Goal: Task Accomplishment & Management: Manage account settings

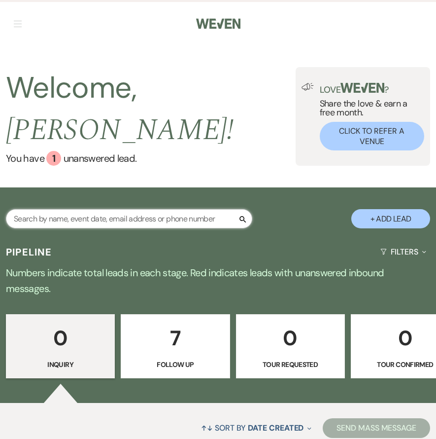
click at [50, 209] on input "text" at bounding box center [129, 218] width 247 height 19
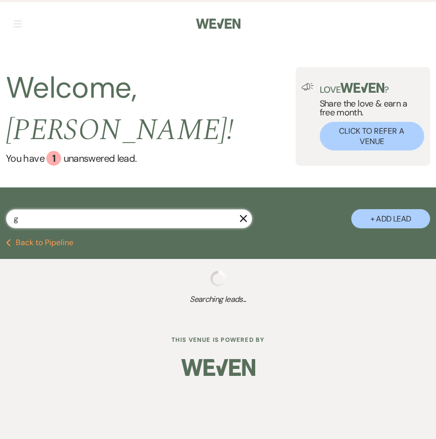
type input "ge"
select select "6"
select select "9"
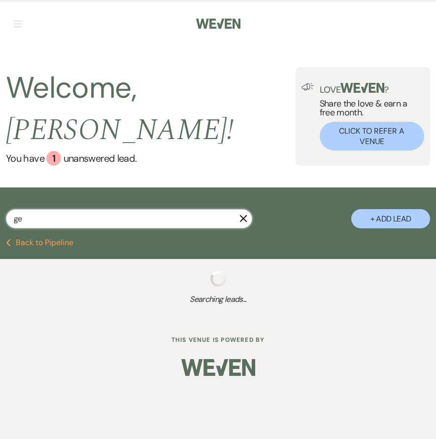
select select "5"
select select "9"
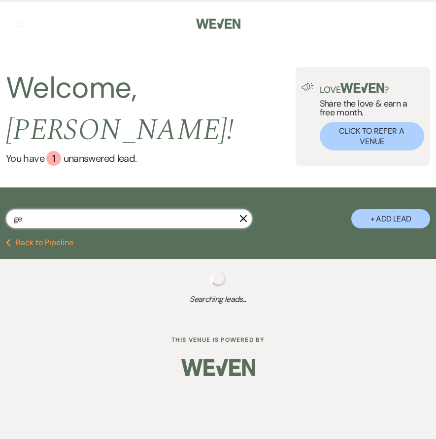
select select "8"
select select "2"
select select "5"
select select "6"
select select "8"
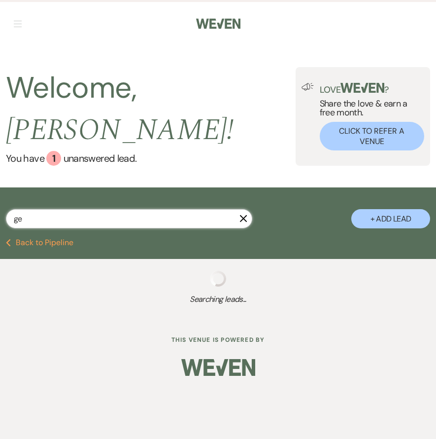
select select "7"
select select "8"
select select "3"
select select "8"
select select "3"
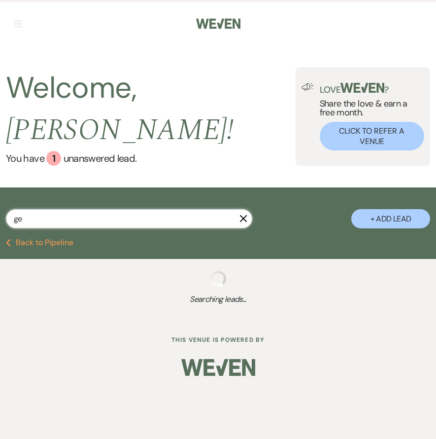
select select "8"
select select "3"
select select "8"
select select "3"
select select "6"
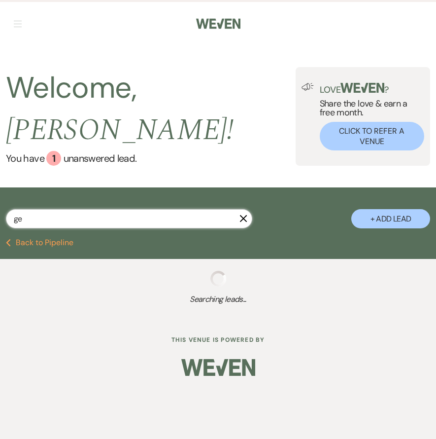
select select "8"
select select "4"
select select "8"
select select "4"
select select "8"
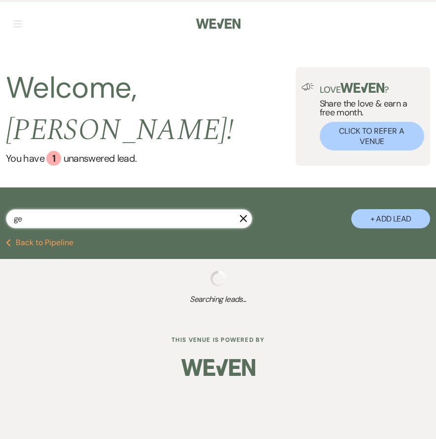
select select "11"
select select "8"
select select "11"
select select "8"
select select "11"
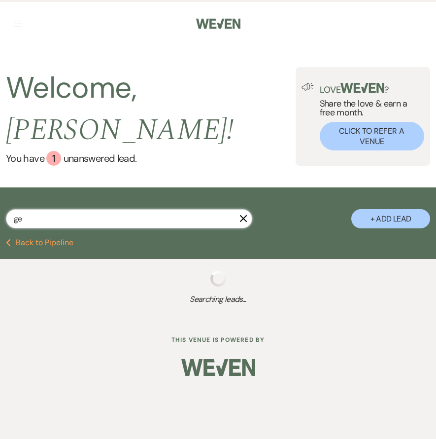
select select "8"
select select "11"
select select "8"
select select "11"
select select "8"
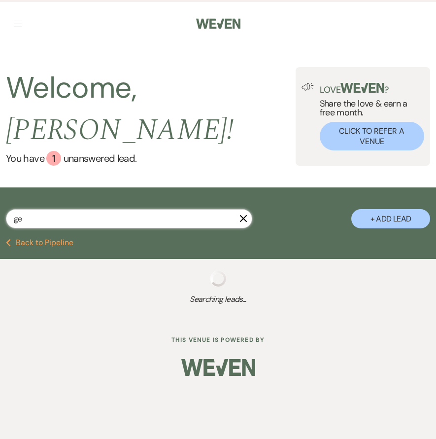
select select "8"
select select "11"
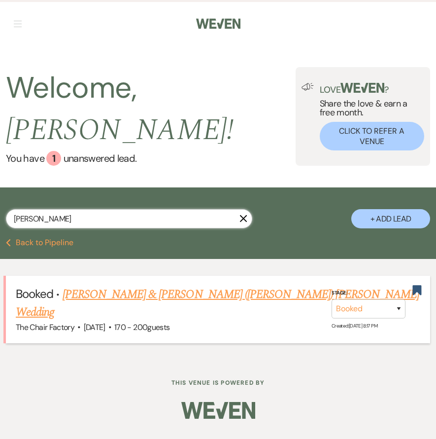
type input "[PERSON_NAME]"
click at [112, 286] on link "[PERSON_NAME] & [PERSON_NAME] ([PERSON_NAME]) [PERSON_NAME] Wedding" at bounding box center [218, 304] width 404 height 36
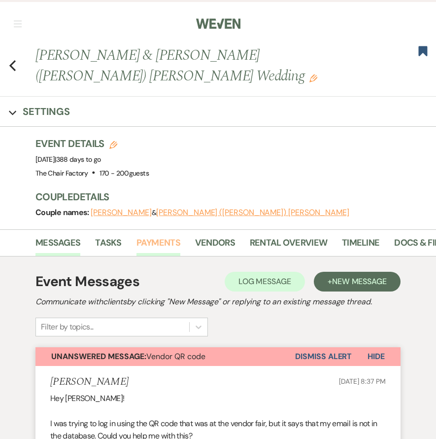
click at [166, 236] on link "Payments" at bounding box center [159, 246] width 44 height 20
